Goal: Transaction & Acquisition: Purchase product/service

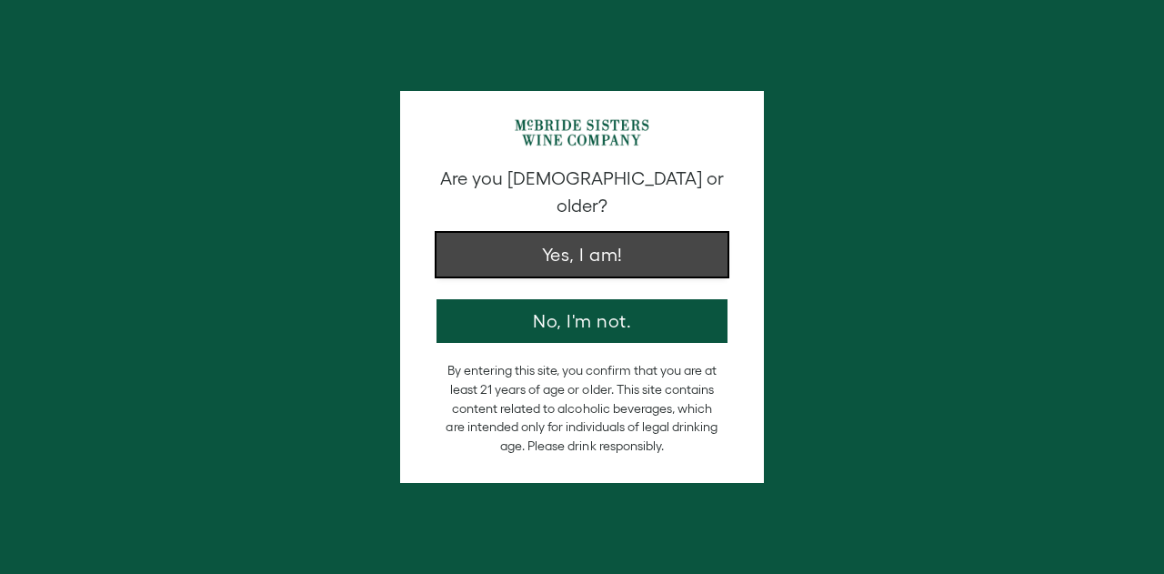
click at [634, 233] on button "Yes, I am!" at bounding box center [581, 255] width 291 height 44
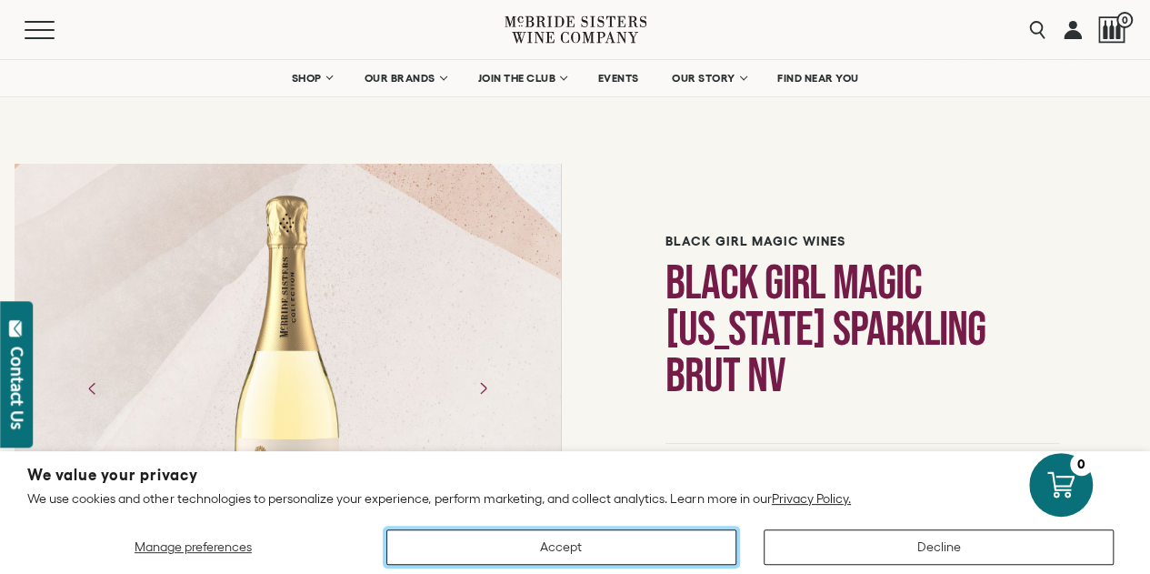
click at [665, 549] on button "Accept" at bounding box center [561, 546] width 350 height 35
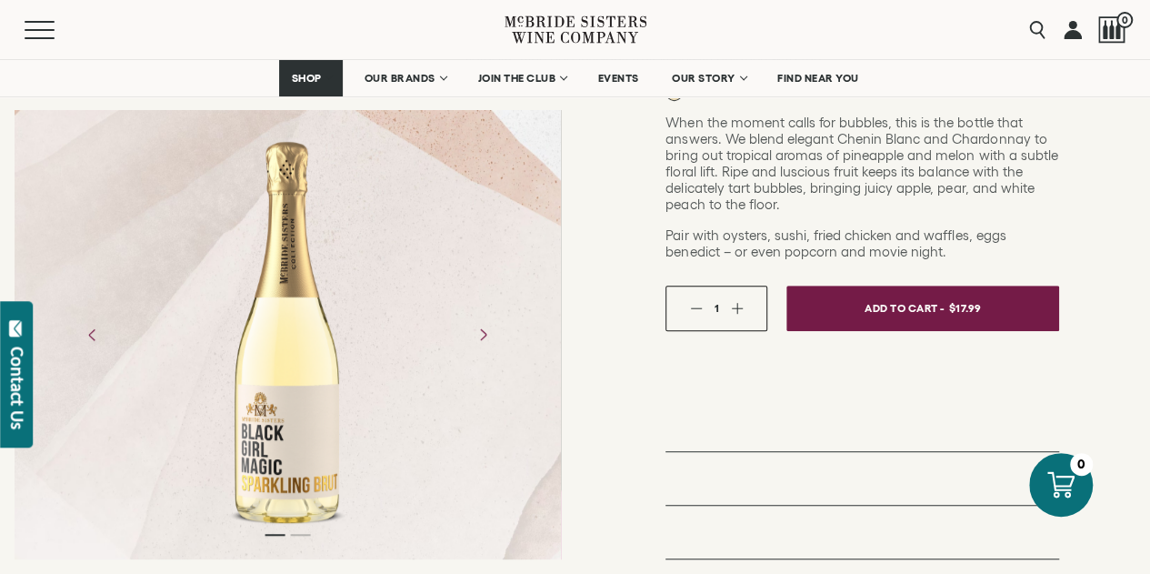
scroll to position [402, 0]
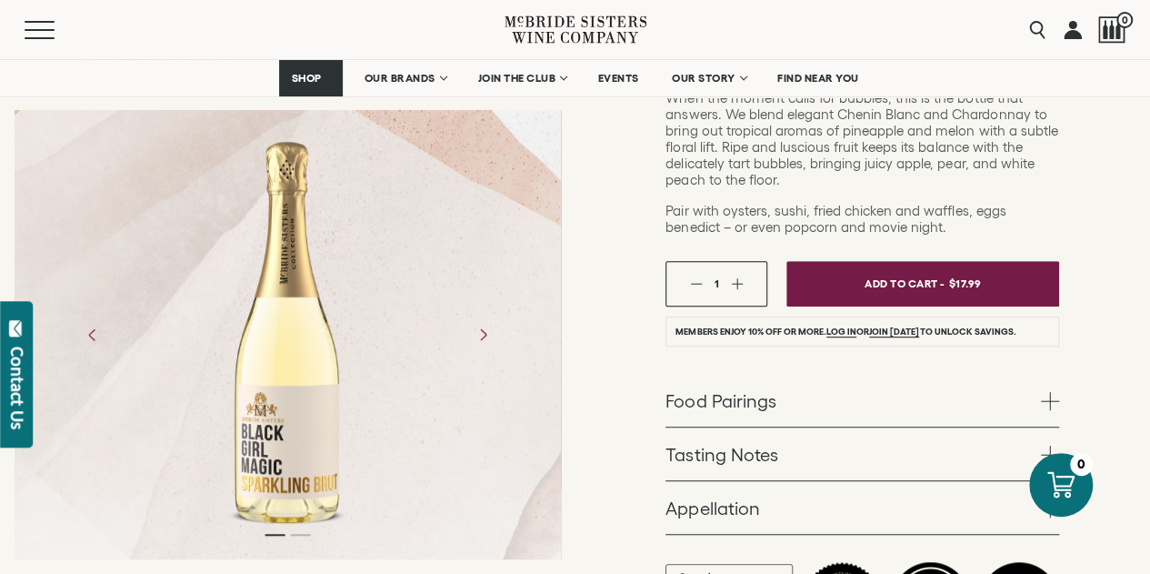
click at [718, 288] on div "1" at bounding box center [716, 283] width 20 height 12
click at [727, 284] on div "1" at bounding box center [716, 283] width 53 height 12
click at [737, 285] on button "button" at bounding box center [737, 283] width 12 height 12
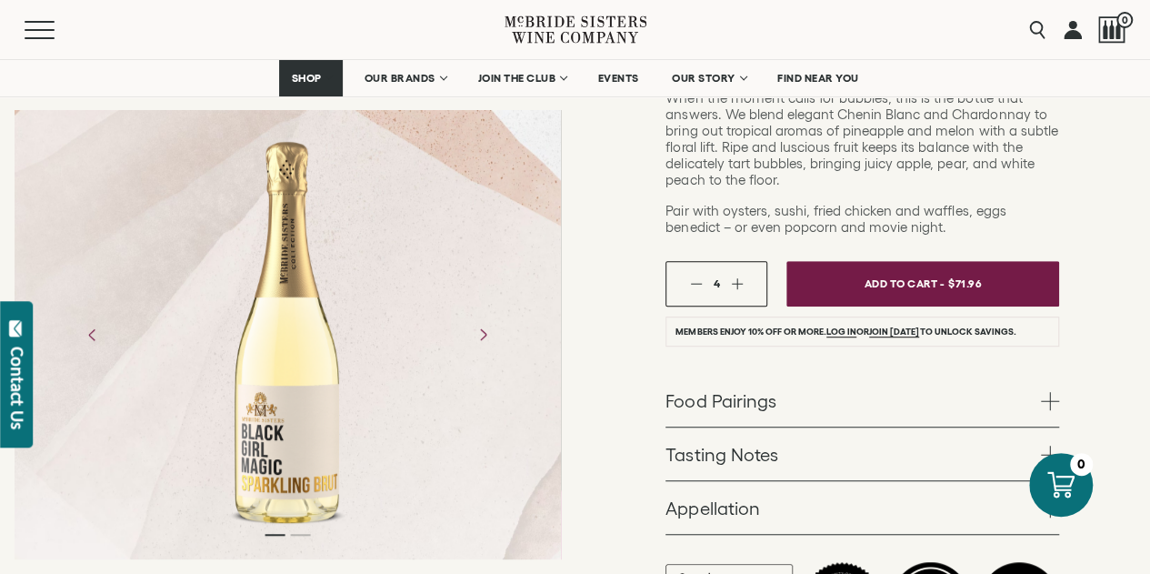
click at [737, 285] on button "button" at bounding box center [737, 283] width 12 height 12
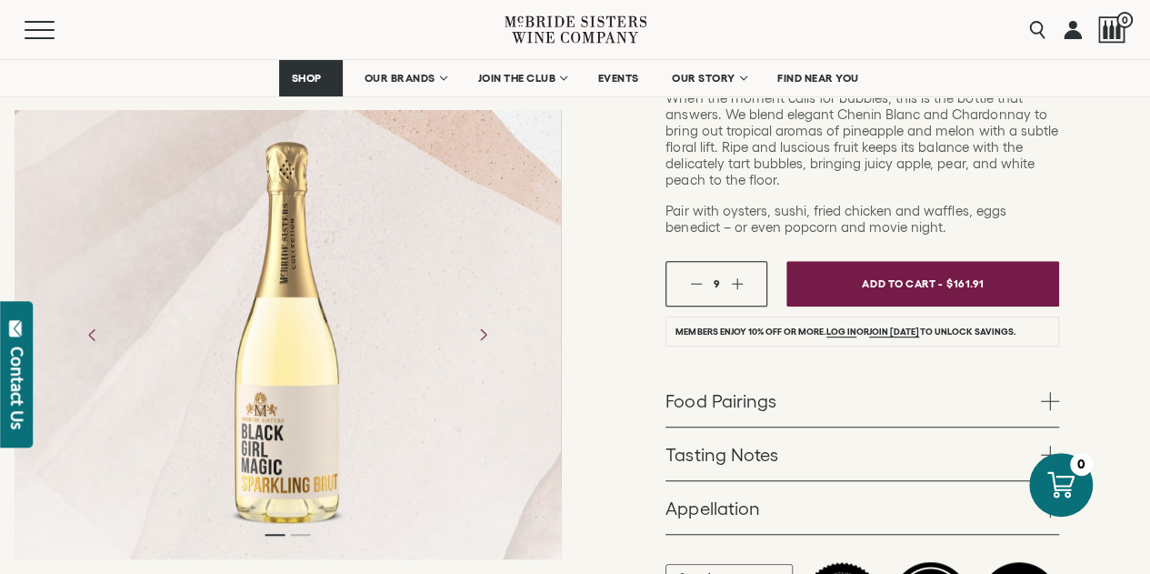
click at [737, 285] on button "button" at bounding box center [737, 283] width 12 height 12
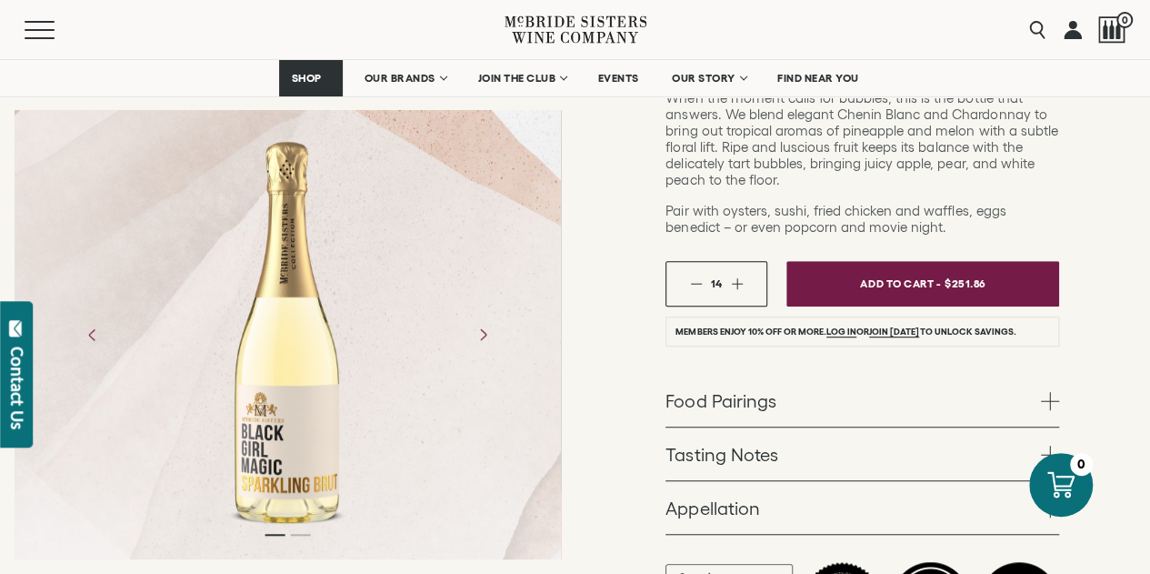
click at [737, 285] on button "button" at bounding box center [737, 283] width 12 height 12
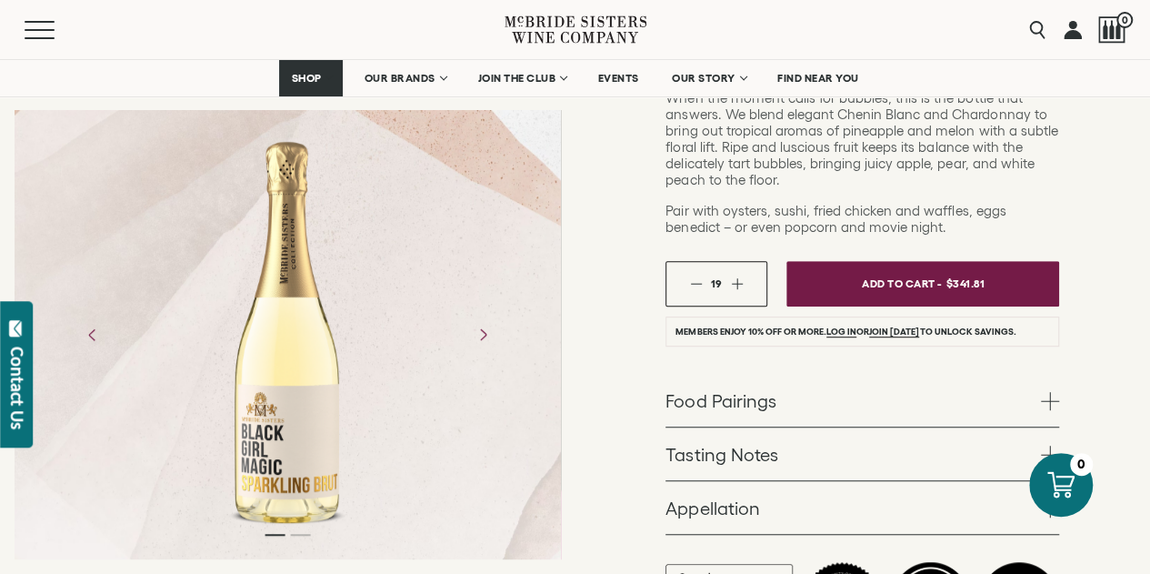
click at [737, 285] on button "button" at bounding box center [737, 283] width 12 height 12
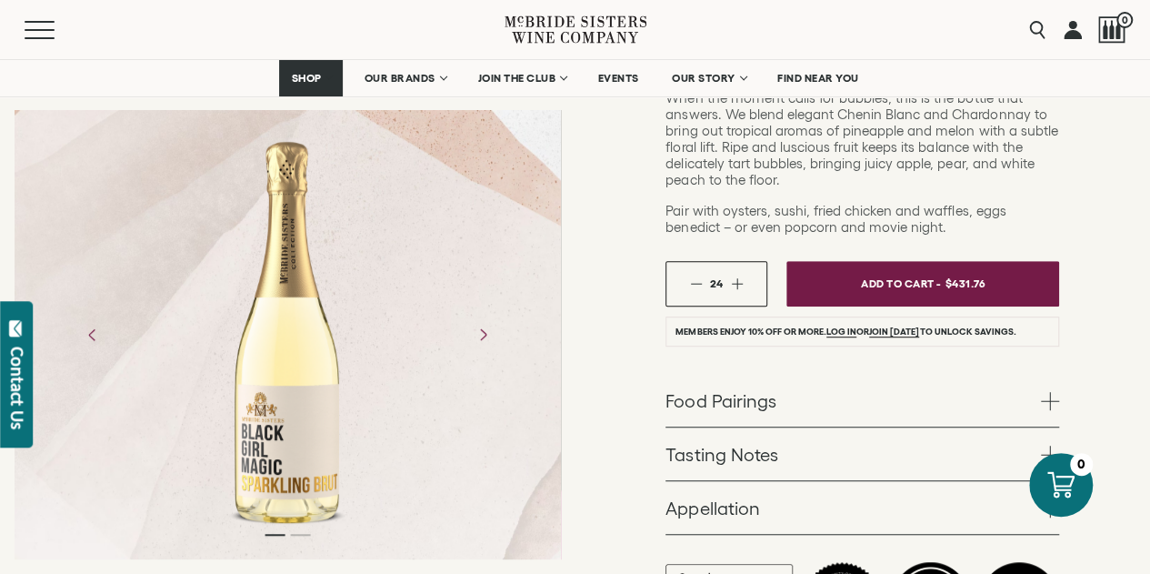
click at [737, 285] on button "button" at bounding box center [737, 283] width 12 height 12
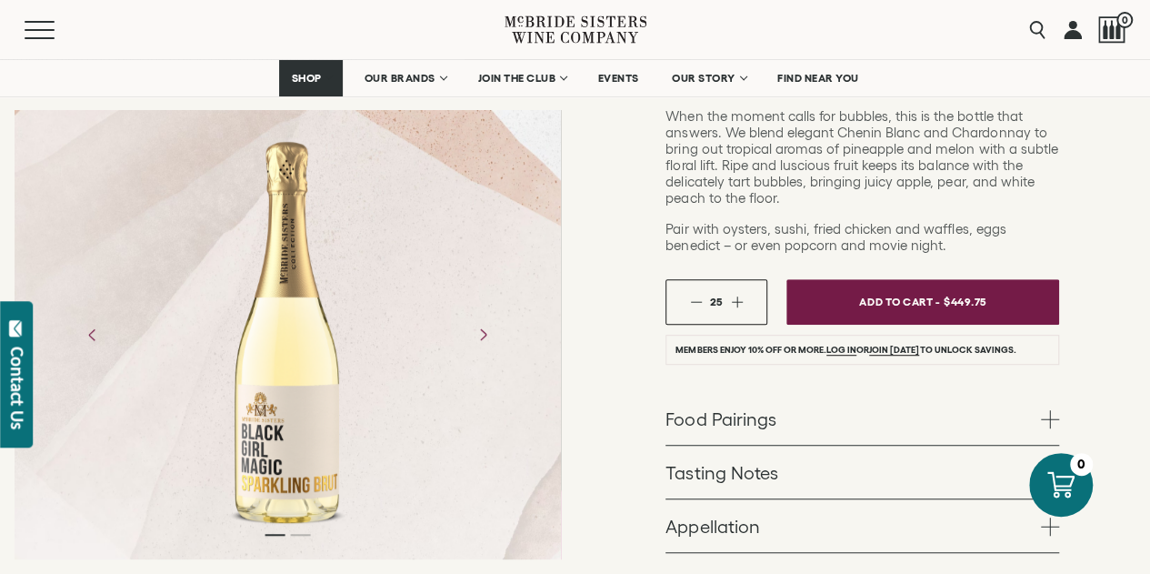
scroll to position [385, 0]
